Goal: Information Seeking & Learning: Learn about a topic

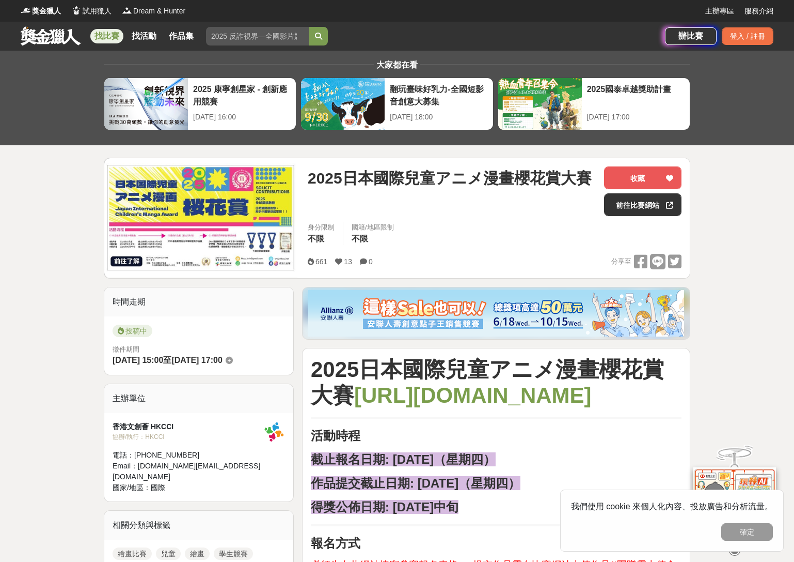
click at [102, 36] on link "找比賽" at bounding box center [106, 36] width 33 height 14
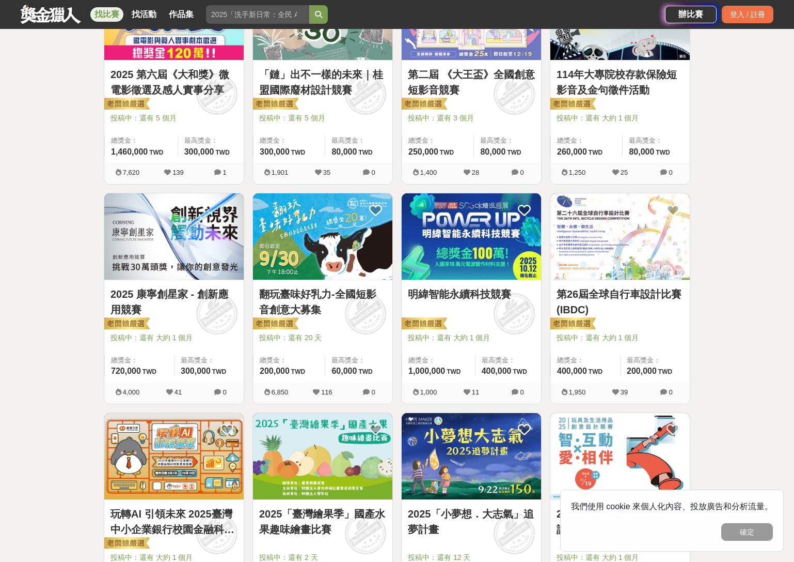
scroll to position [462, 0]
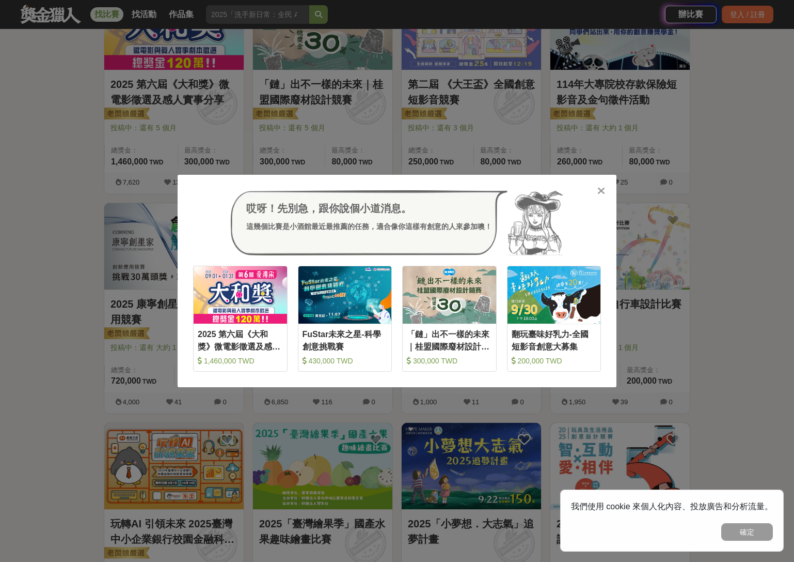
click at [599, 191] on icon at bounding box center [602, 190] width 8 height 10
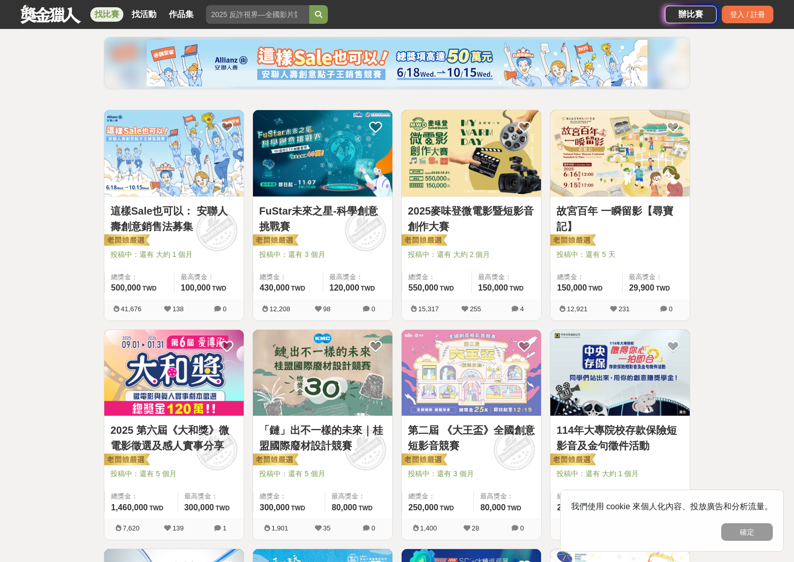
scroll to position [0, 0]
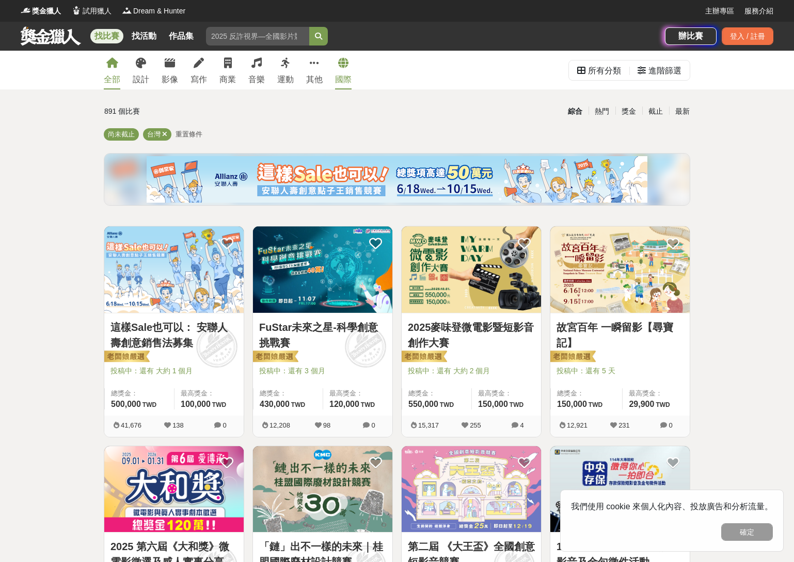
click at [346, 65] on icon at bounding box center [343, 63] width 10 height 10
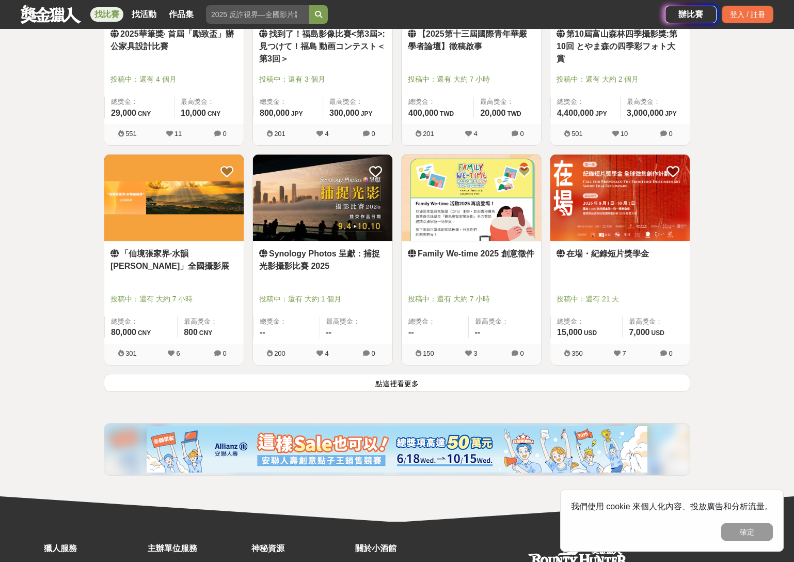
scroll to position [1169, 0]
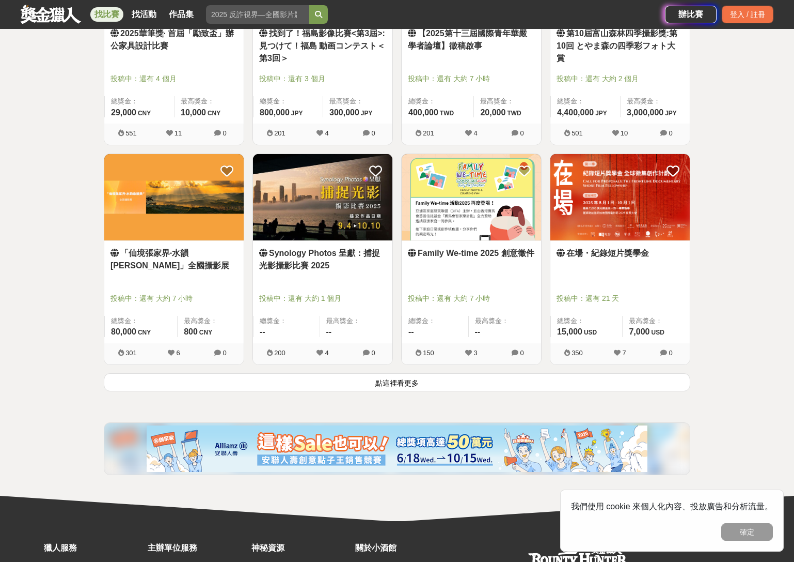
click at [401, 382] on button "點這裡看更多" at bounding box center [397, 382] width 587 height 18
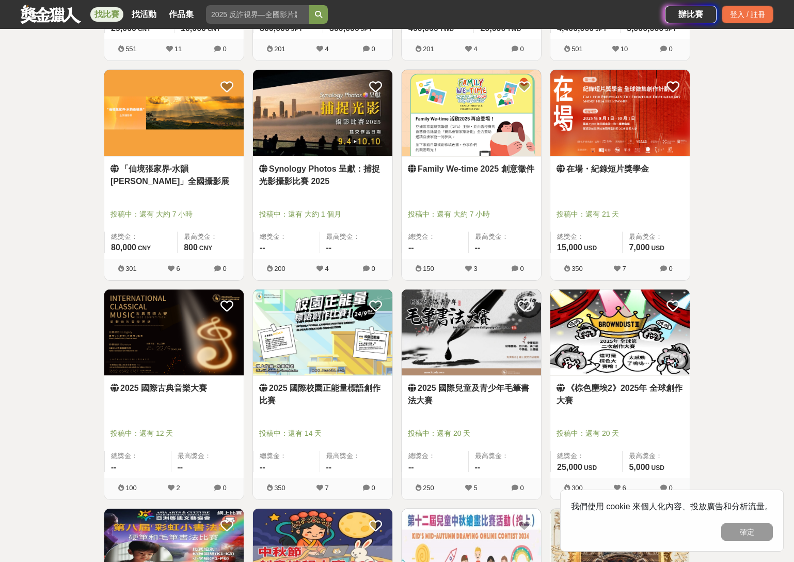
scroll to position [1256, 0]
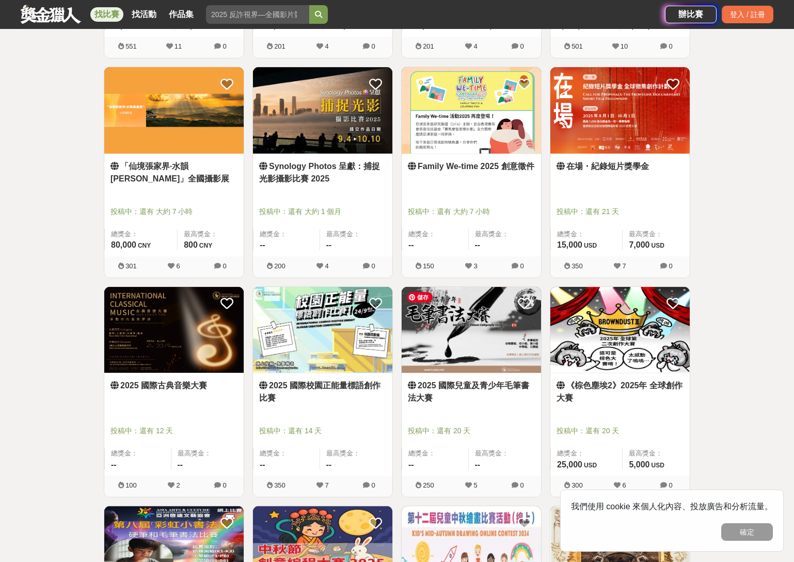
click at [456, 347] on img at bounding box center [471, 330] width 139 height 86
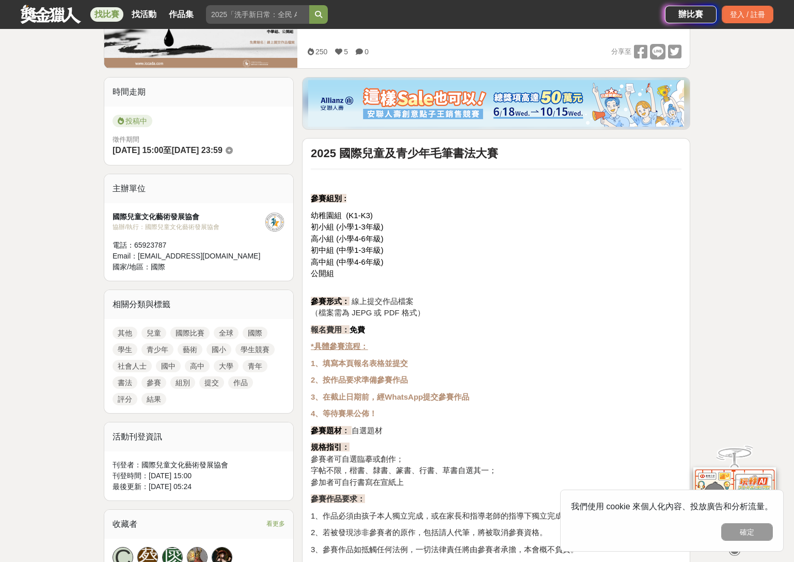
scroll to position [211, 0]
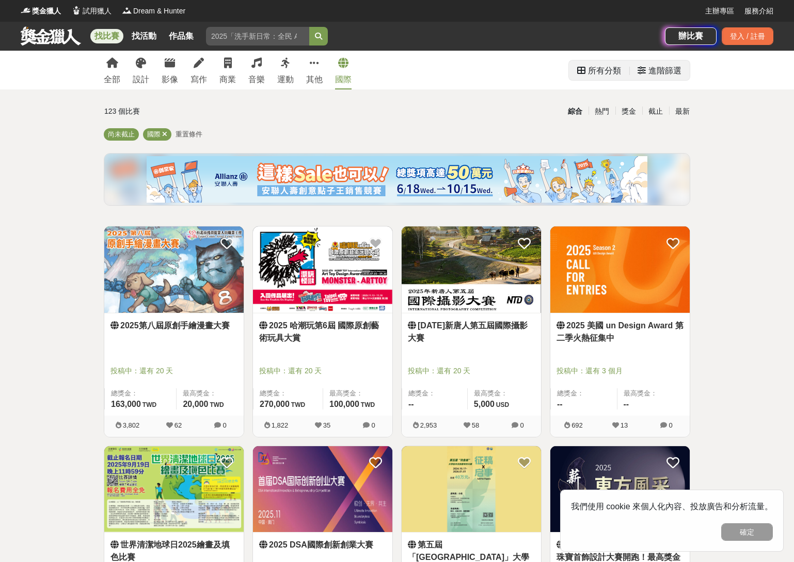
click at [666, 72] on div "進階篩選" at bounding box center [665, 70] width 33 height 21
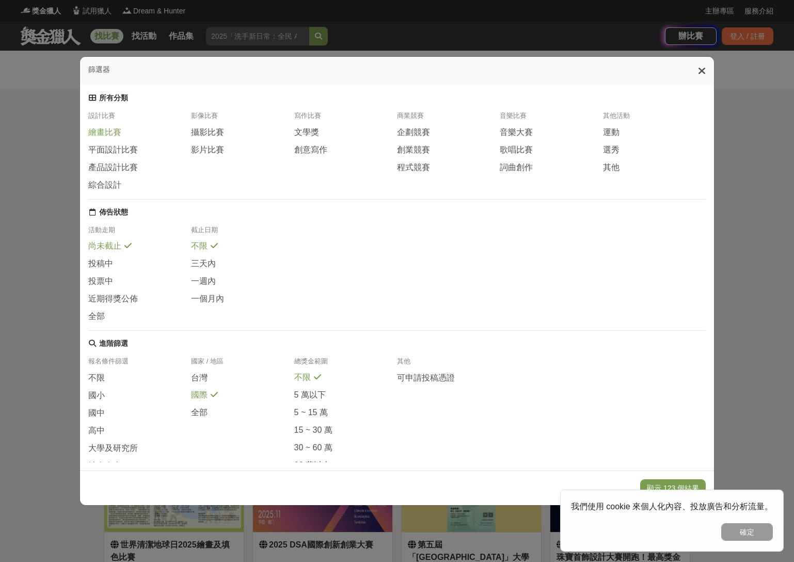
click at [115, 136] on span "繪畫比賽" at bounding box center [104, 132] width 33 height 11
click at [109, 269] on span "投稿中" at bounding box center [100, 263] width 25 height 11
click at [99, 418] on span "國中" at bounding box center [96, 412] width 17 height 11
click at [97, 400] on span "國小" at bounding box center [96, 394] width 17 height 11
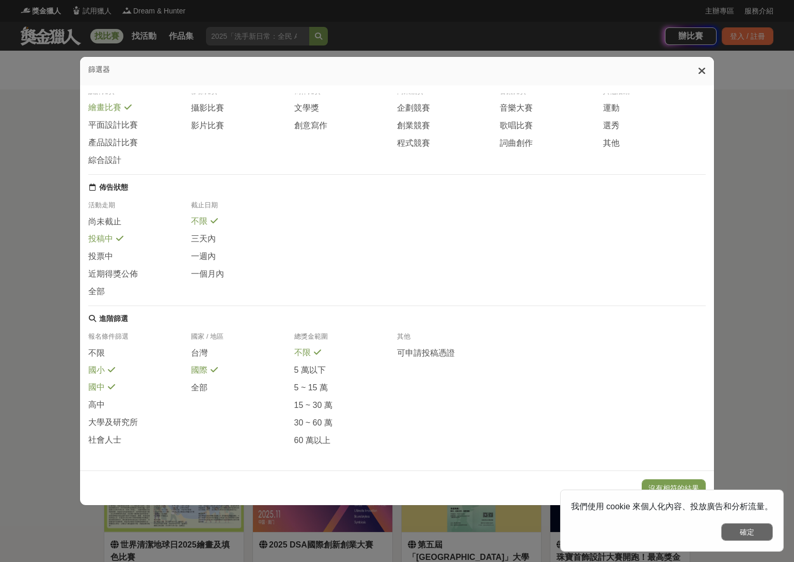
click at [761, 536] on button "確定" at bounding box center [748, 532] width 52 height 18
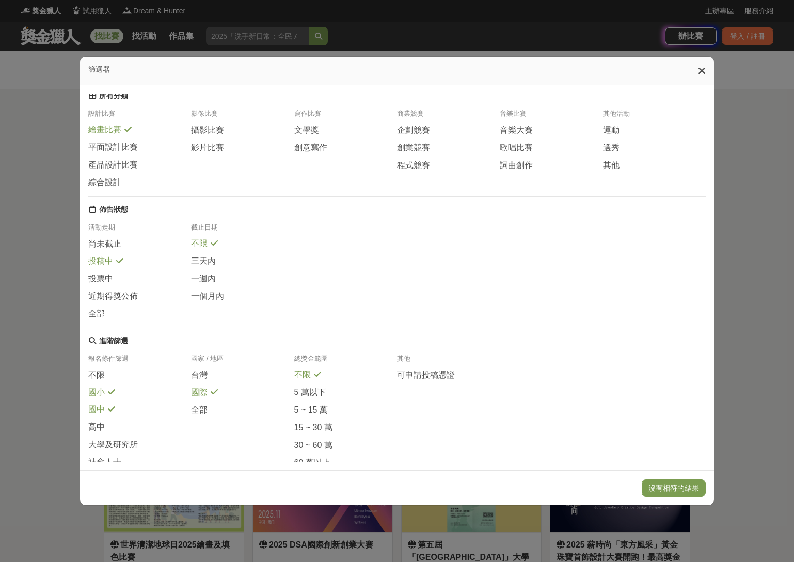
scroll to position [0, 0]
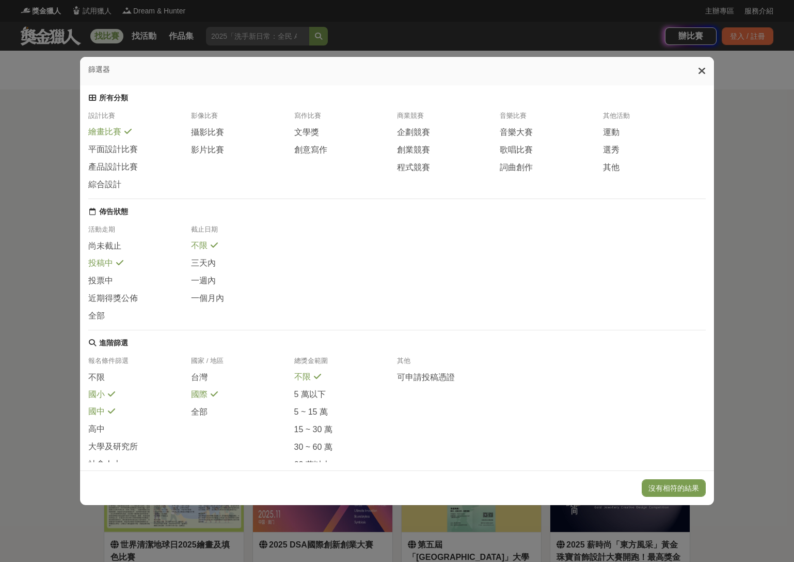
click at [213, 248] on icon at bounding box center [214, 245] width 7 height 8
click at [119, 267] on icon at bounding box center [119, 262] width 7 height 8
click at [102, 269] on span "投稿中" at bounding box center [100, 263] width 25 height 11
click at [110, 252] on span "尚未截止" at bounding box center [104, 246] width 33 height 11
click at [678, 490] on button "顯示 1 個結果" at bounding box center [678, 488] width 58 height 18
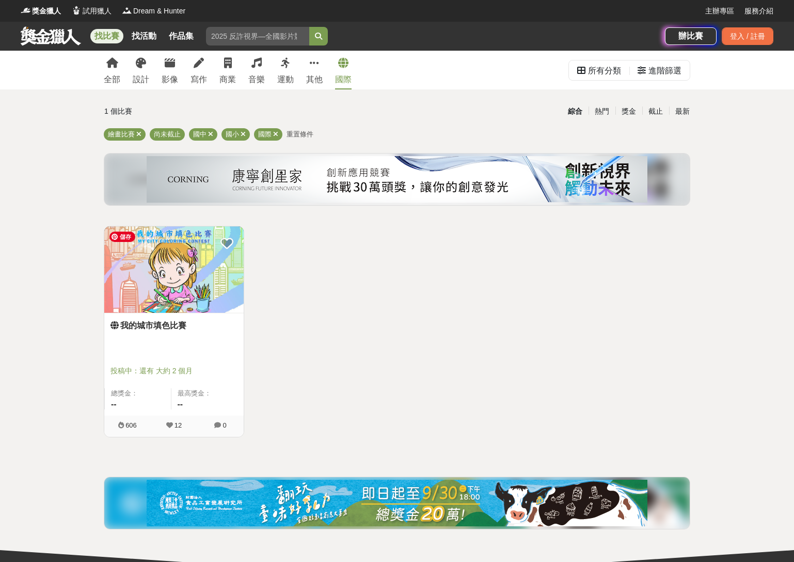
click at [159, 301] on img at bounding box center [173, 269] width 139 height 86
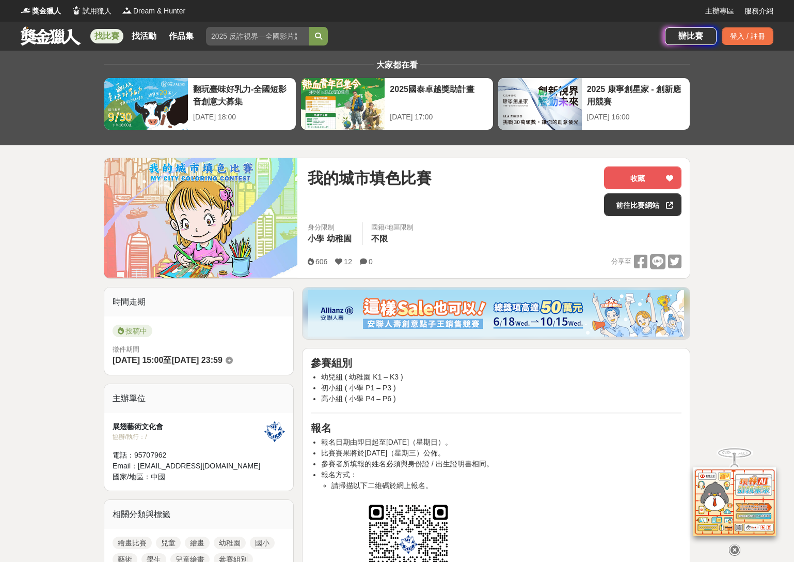
click at [43, 38] on link at bounding box center [51, 36] width 63 height 20
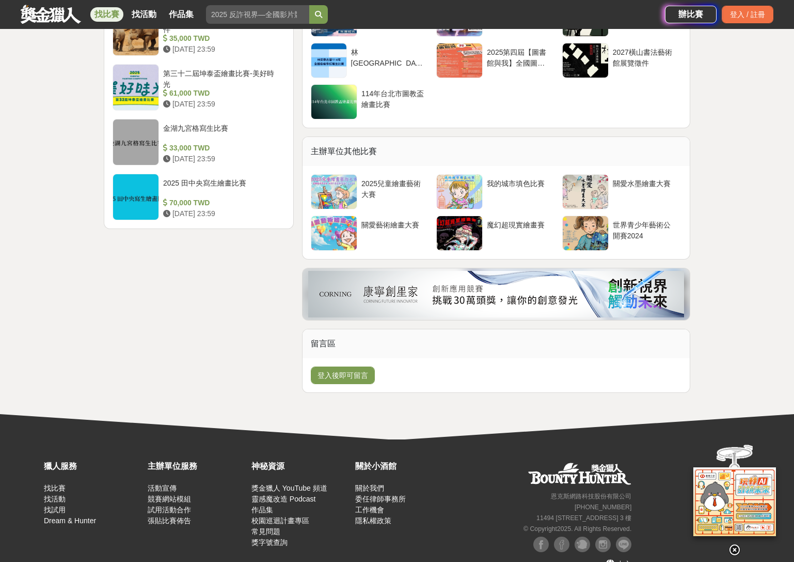
scroll to position [1298, 0]
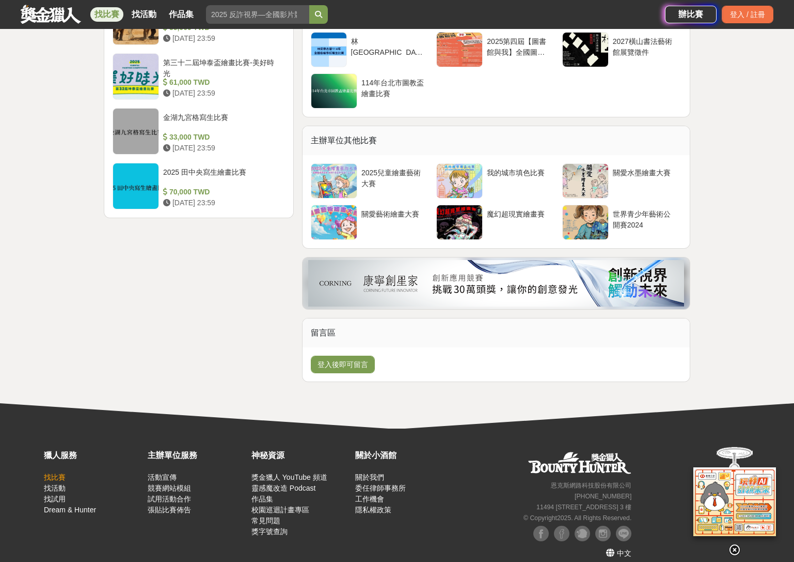
click at [57, 473] on link "找比賽" at bounding box center [55, 477] width 22 height 8
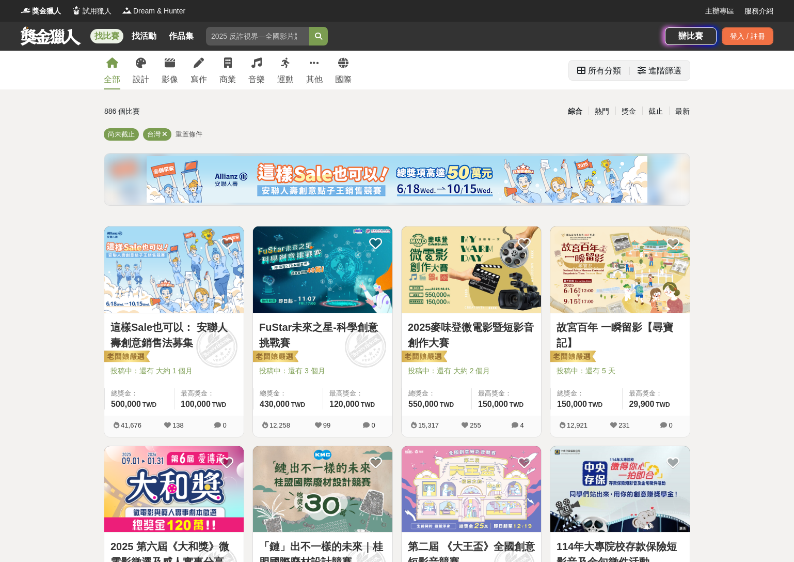
click at [600, 69] on div "所有分類" at bounding box center [604, 70] width 33 height 21
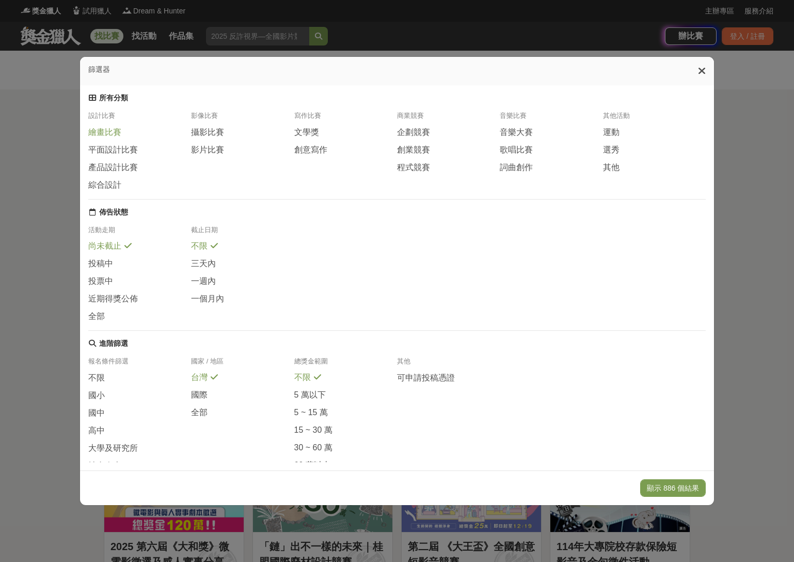
click at [116, 137] on span "繪畫比賽" at bounding box center [104, 132] width 33 height 11
click at [129, 248] on icon at bounding box center [127, 245] width 7 height 8
click at [215, 248] on icon at bounding box center [214, 245] width 7 height 8
click at [96, 418] on span "國中" at bounding box center [96, 412] width 17 height 11
click at [667, 492] on button "顯示 17 個結果" at bounding box center [675, 488] width 61 height 18
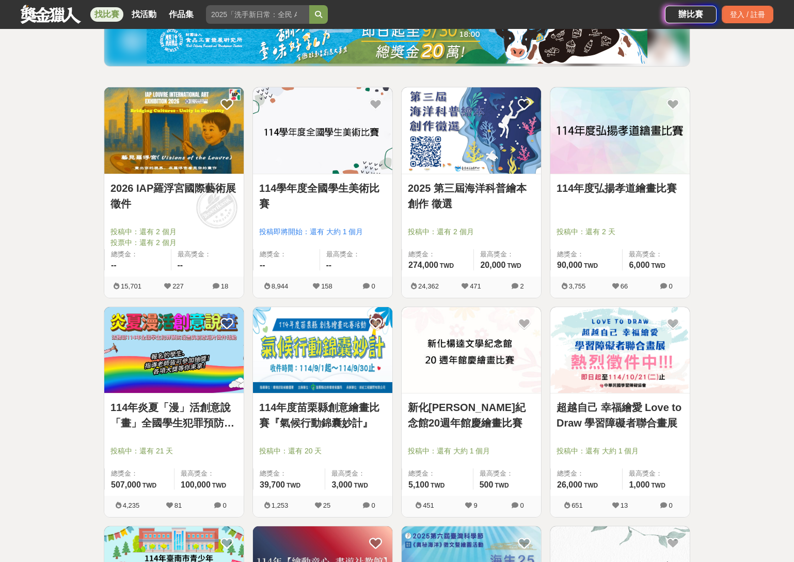
scroll to position [137, 0]
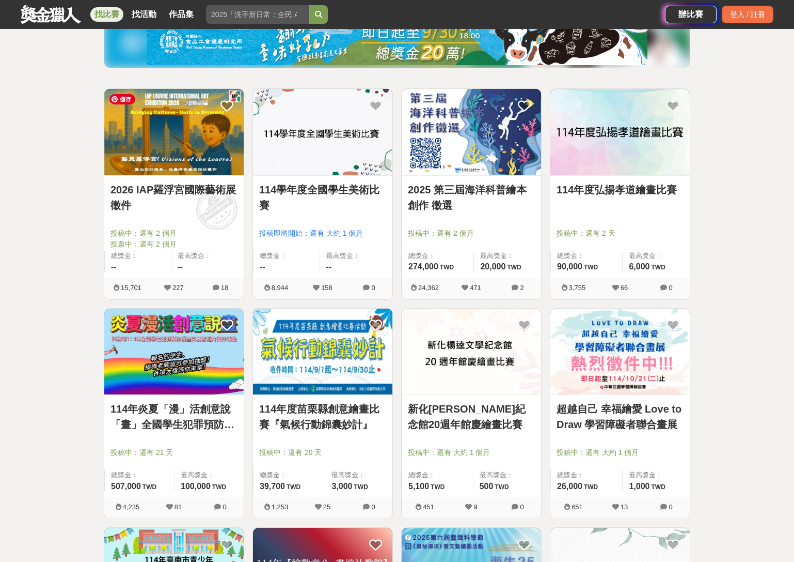
click at [185, 157] on img at bounding box center [173, 132] width 139 height 86
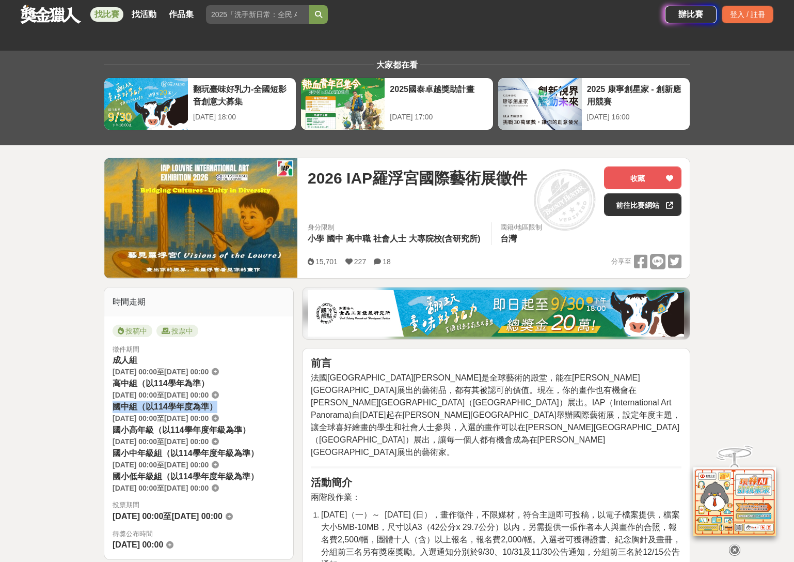
drag, startPoint x: 111, startPoint y: 405, endPoint x: 224, endPoint y: 408, distance: 113.2
click at [224, 408] on div "投稿中 投票中 徵件期間 成人組 2025-06-09 00:00 至 2025-11-10 00:00 高中組（以114學年為準） 2025-06-09 0…" at bounding box center [198, 437] width 189 height 243
click at [226, 405] on div "國中組（以114學年度為準） 2025-06-09 00:00 至 2025-11-10 00:00" at bounding box center [199, 411] width 173 height 23
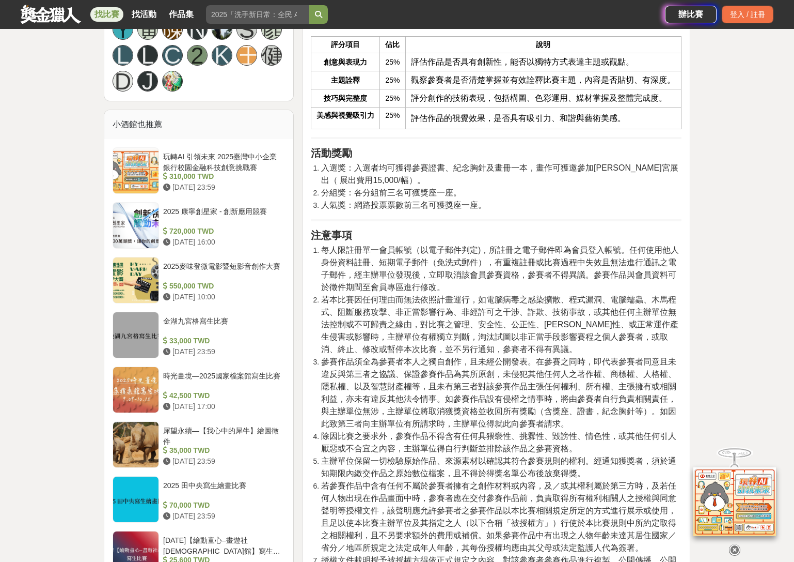
scroll to position [1114, 0]
